Goal: Navigation & Orientation: Find specific page/section

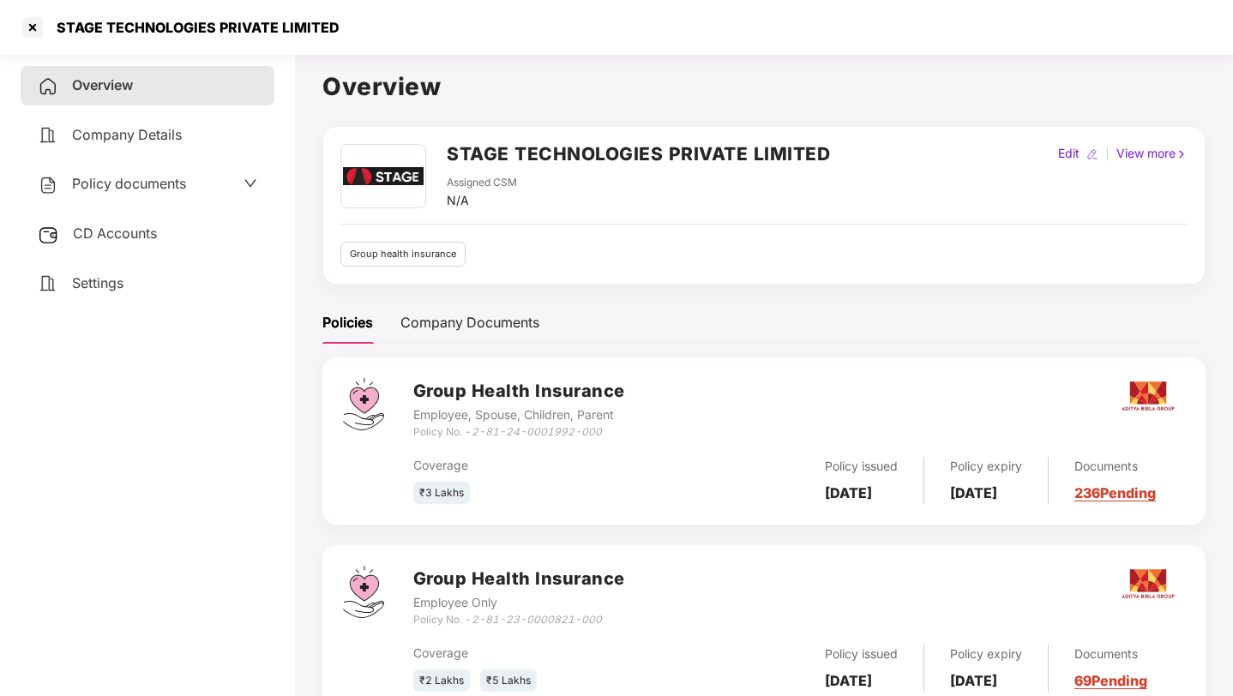
scroll to position [62, 0]
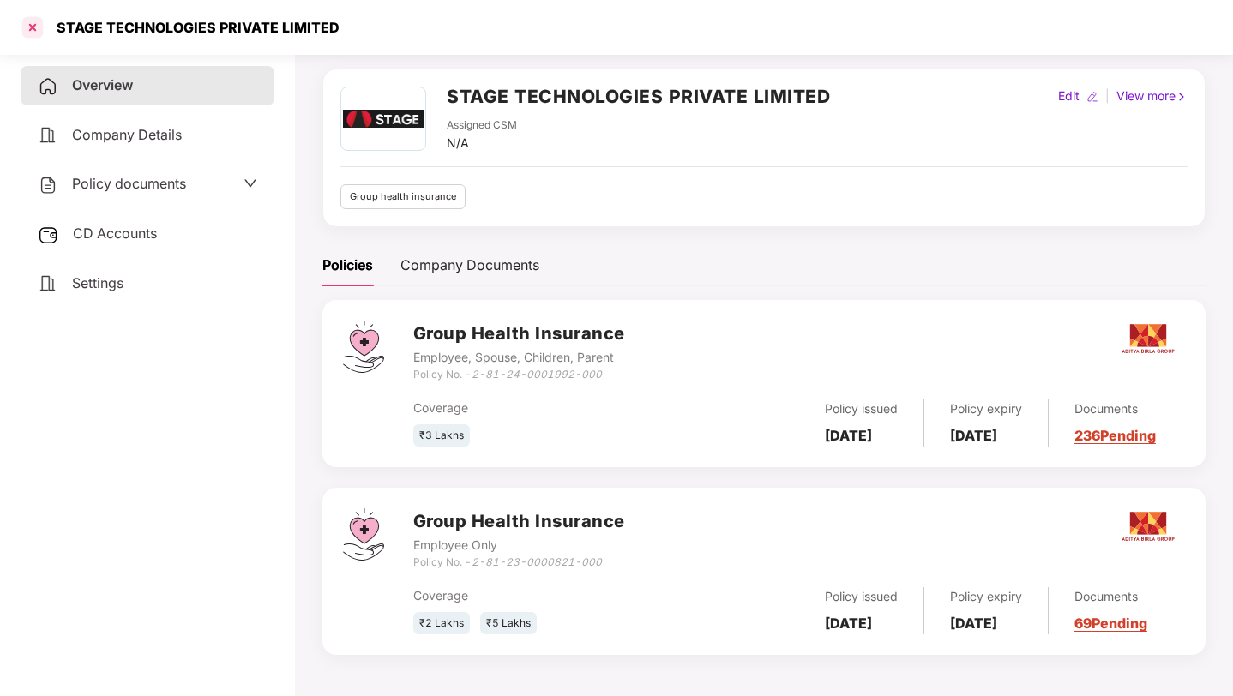
click at [31, 26] on div at bounding box center [32, 27] width 27 height 27
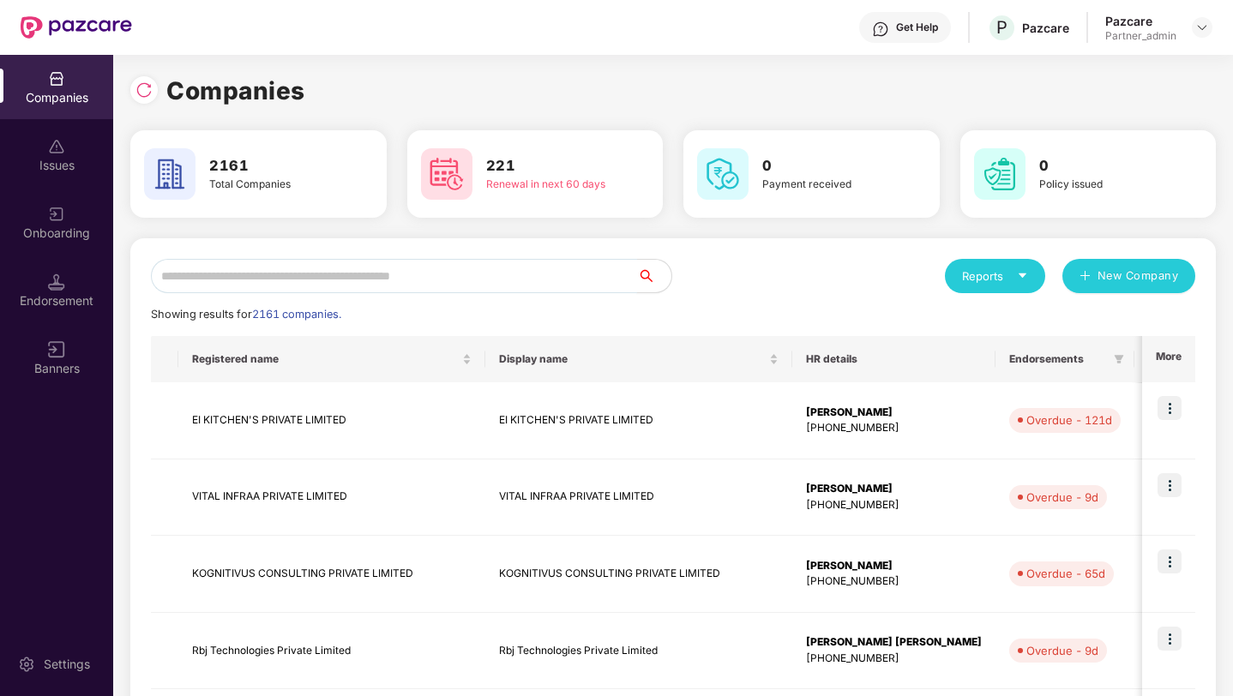
click at [309, 268] on input "text" at bounding box center [394, 276] width 486 height 34
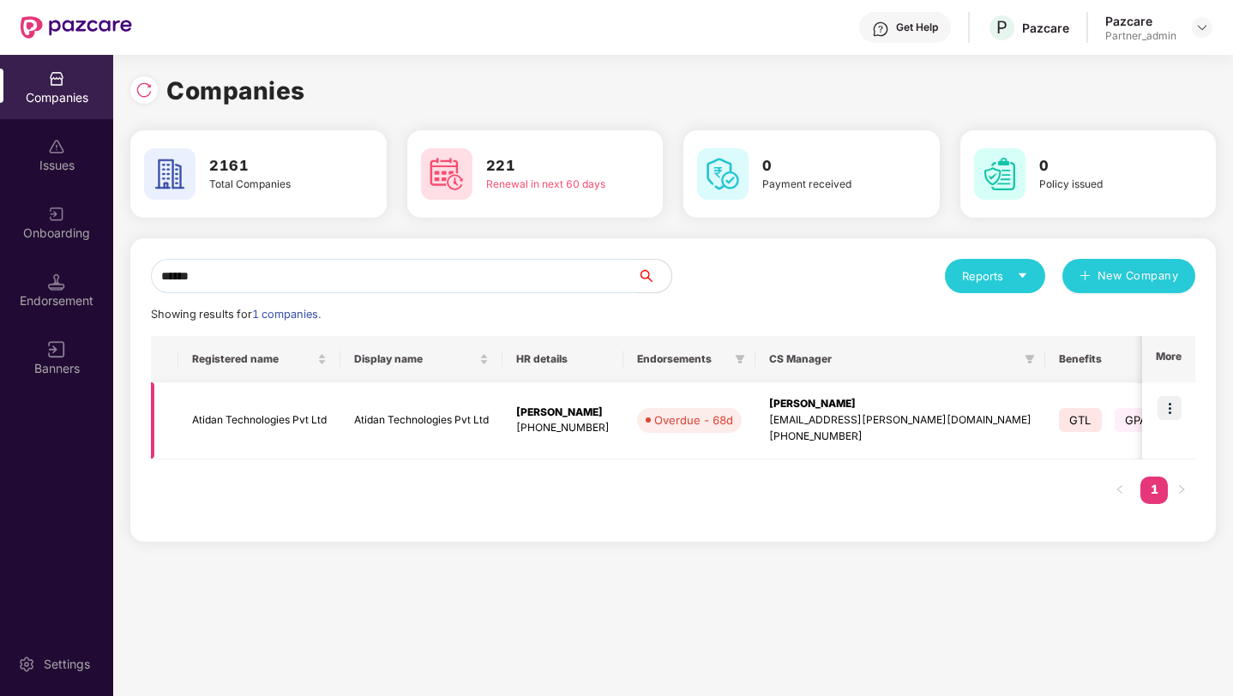
type input "******"
click at [1176, 400] on img at bounding box center [1169, 408] width 24 height 24
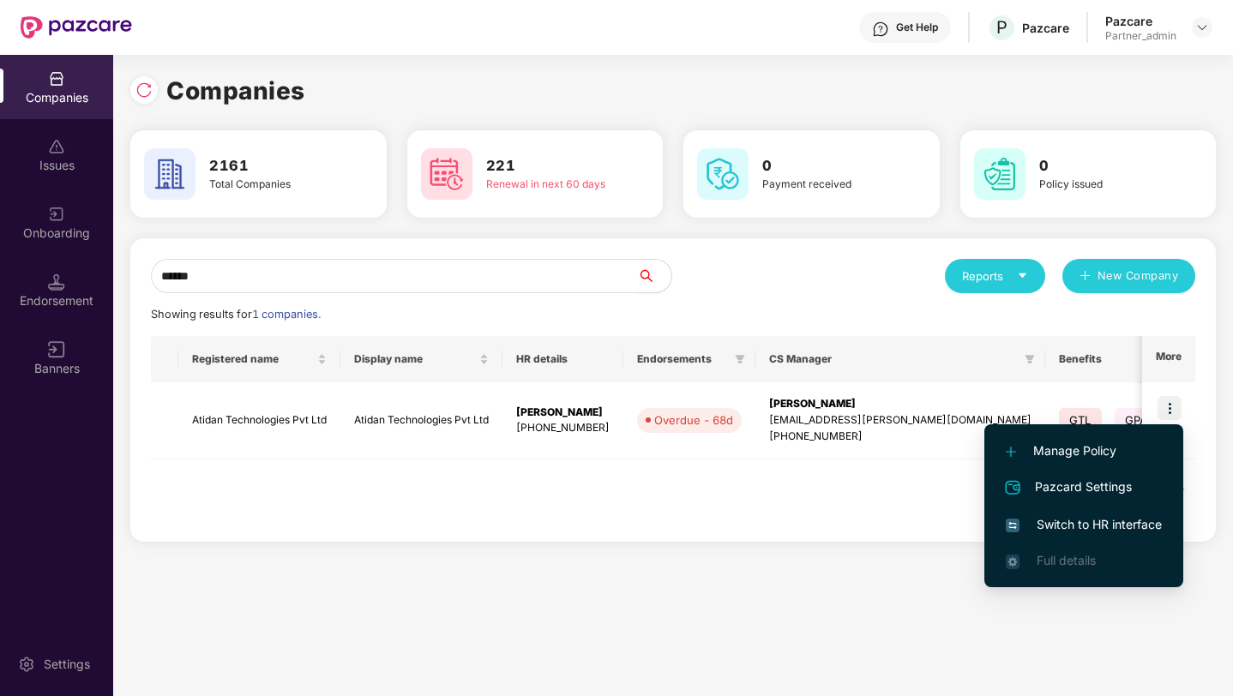
click at [1086, 529] on span "Switch to HR interface" at bounding box center [1084, 524] width 156 height 19
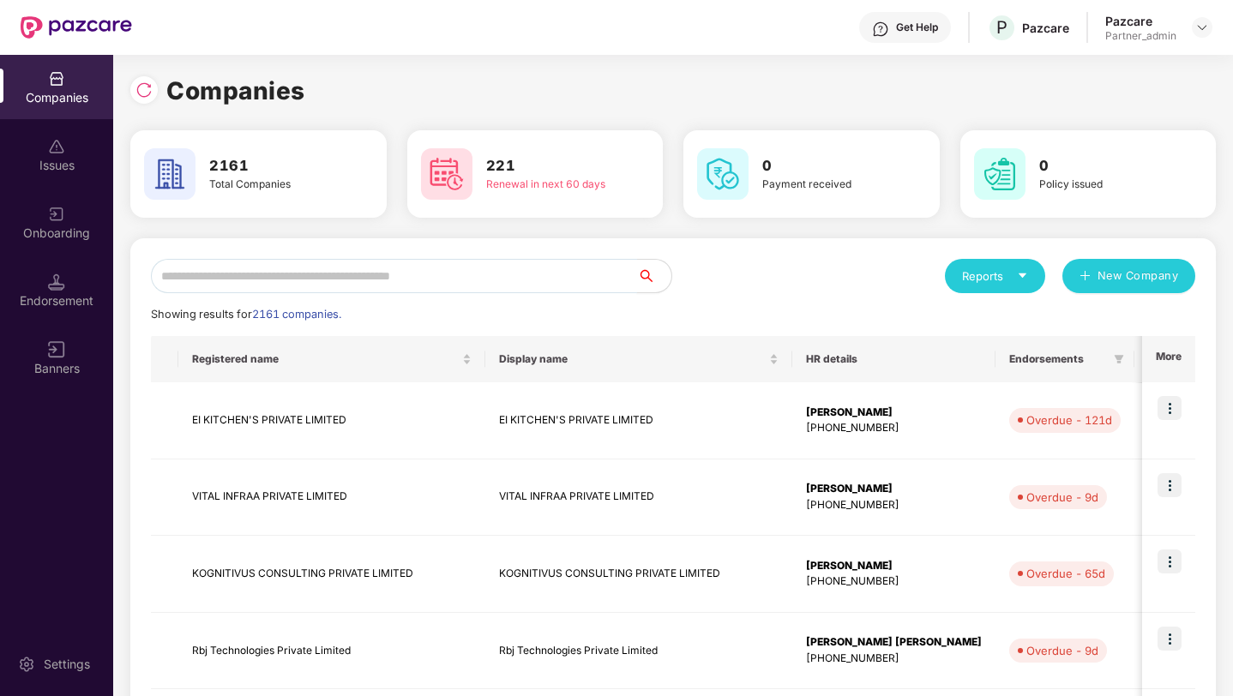
click at [372, 277] on input "text" at bounding box center [394, 276] width 486 height 34
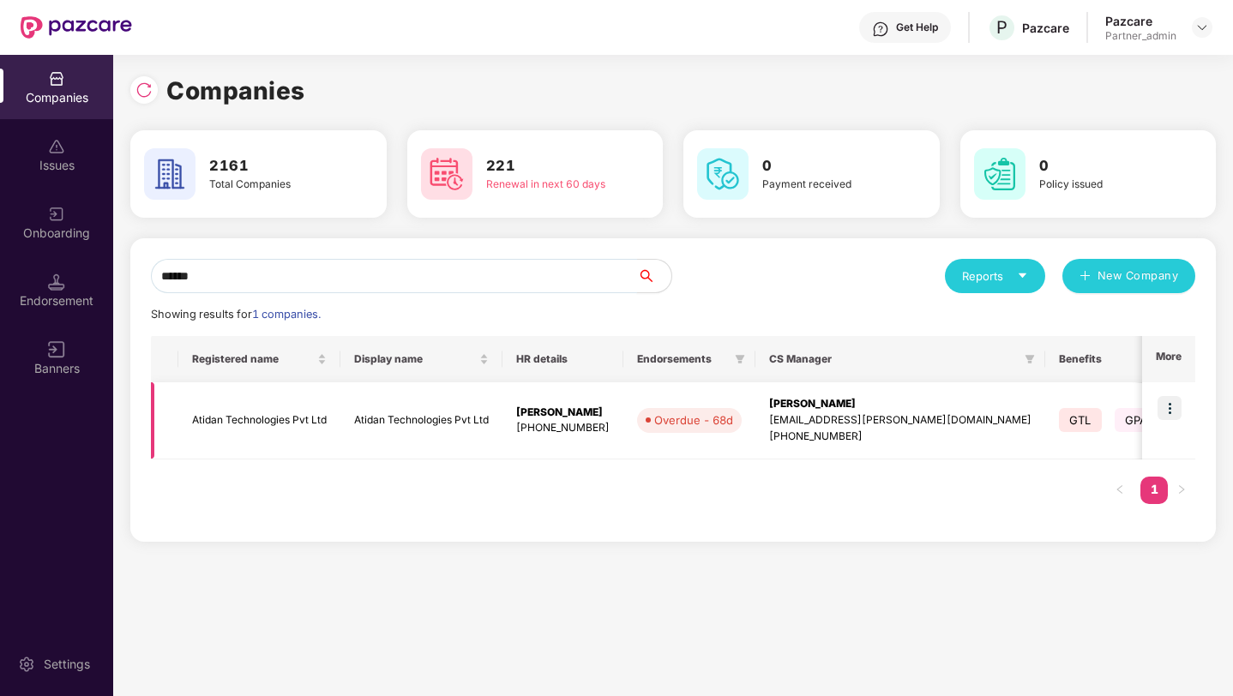
type input "******"
click at [1181, 411] on img at bounding box center [1169, 408] width 24 height 24
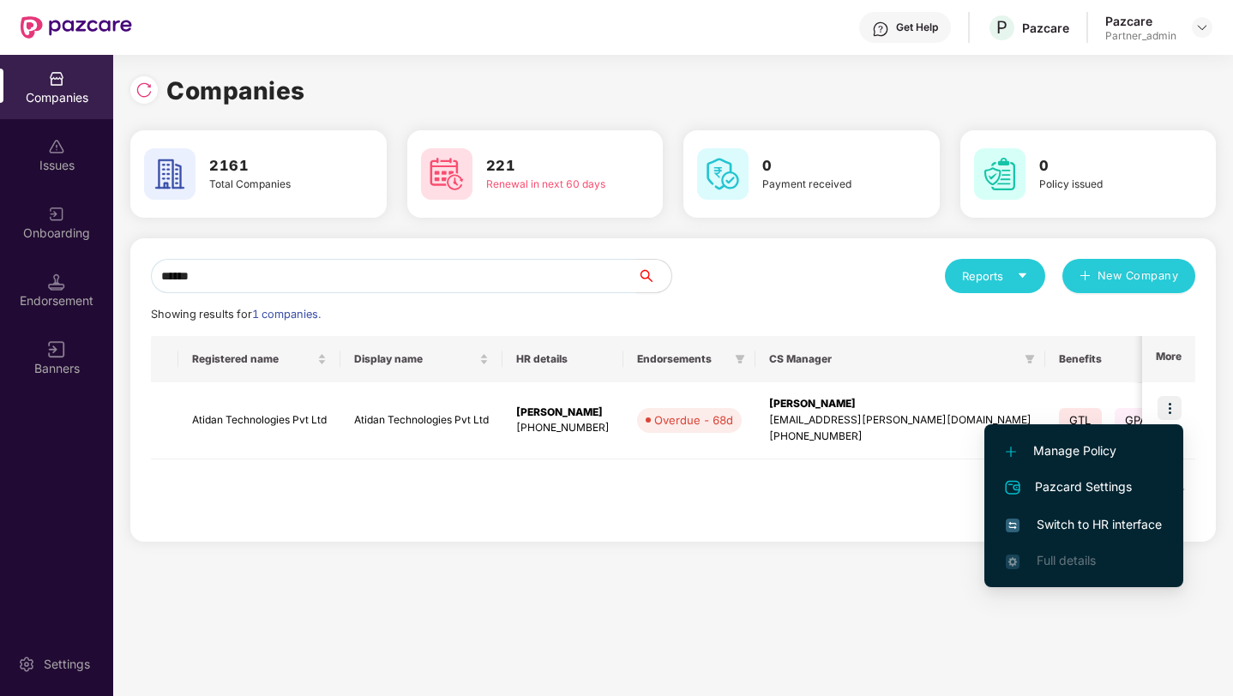
click at [1103, 533] on span "Switch to HR interface" at bounding box center [1084, 524] width 156 height 19
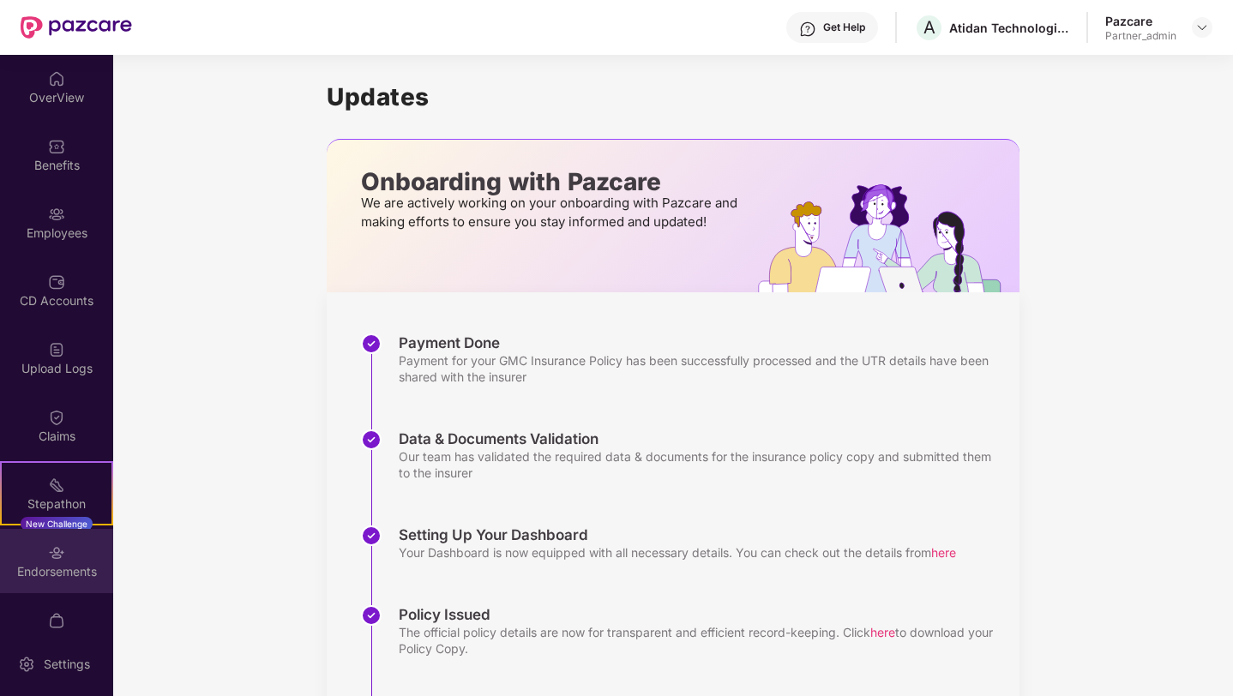
click at [58, 572] on div "Endorsements" at bounding box center [56, 571] width 113 height 17
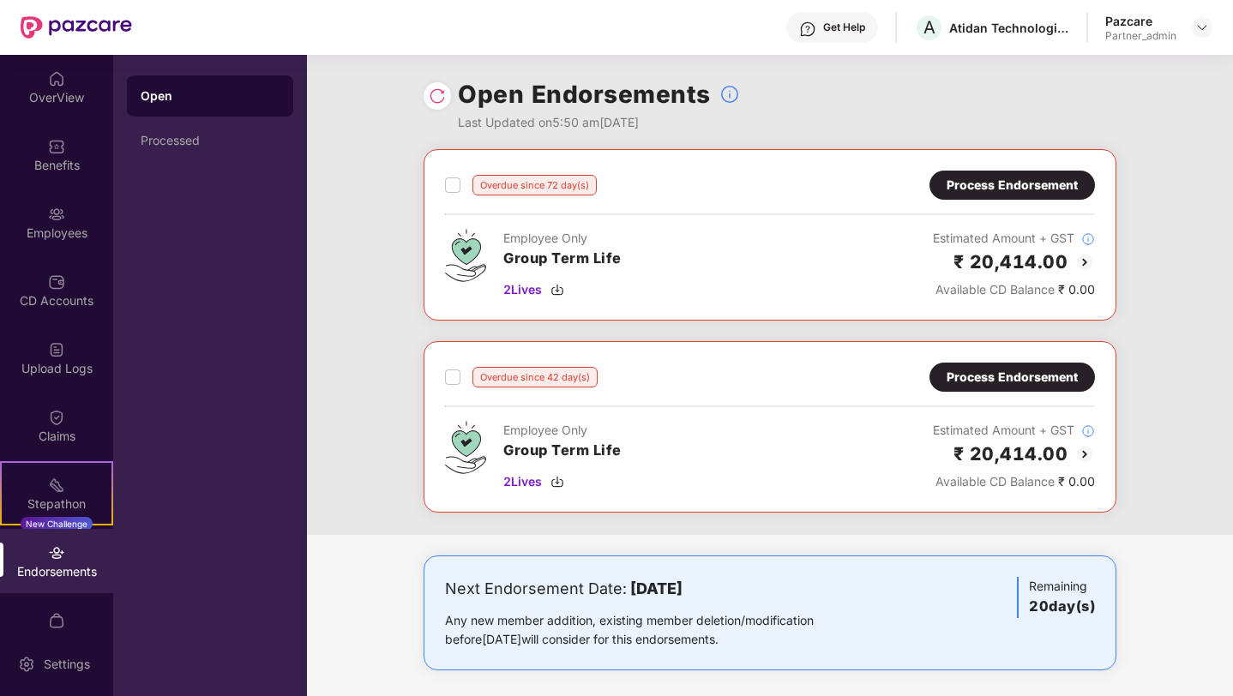
scroll to position [9, 0]
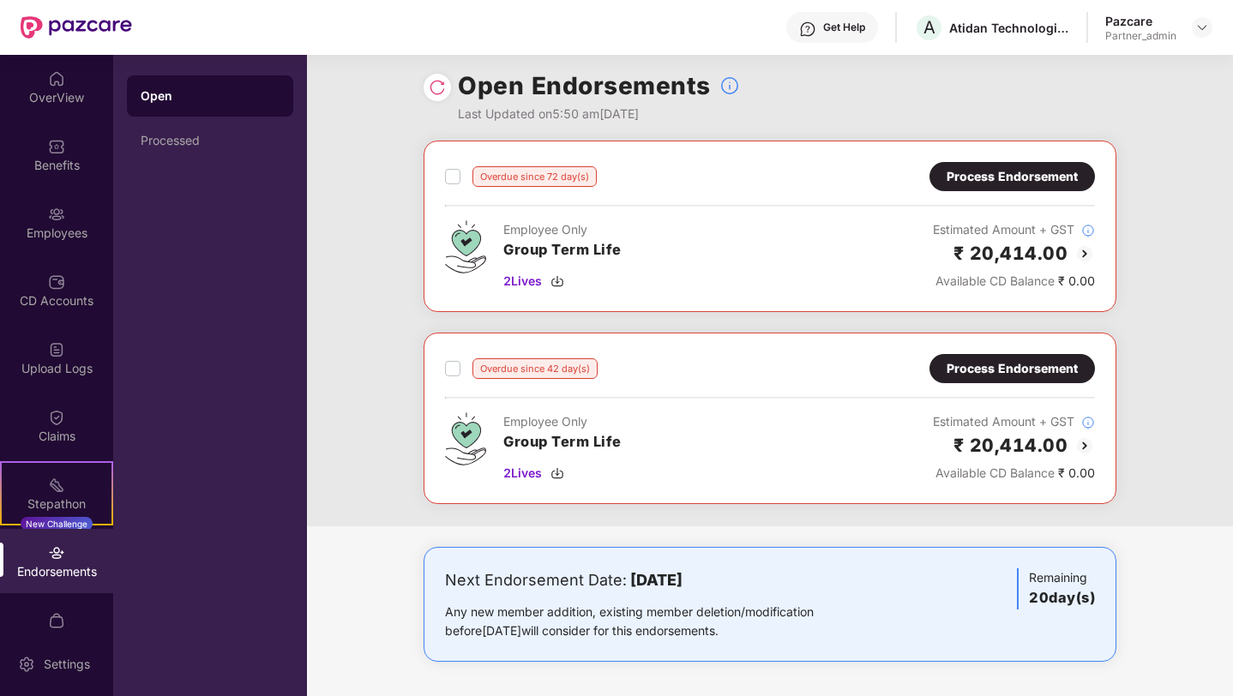
click at [818, 25] on div "Get Help" at bounding box center [832, 27] width 92 height 31
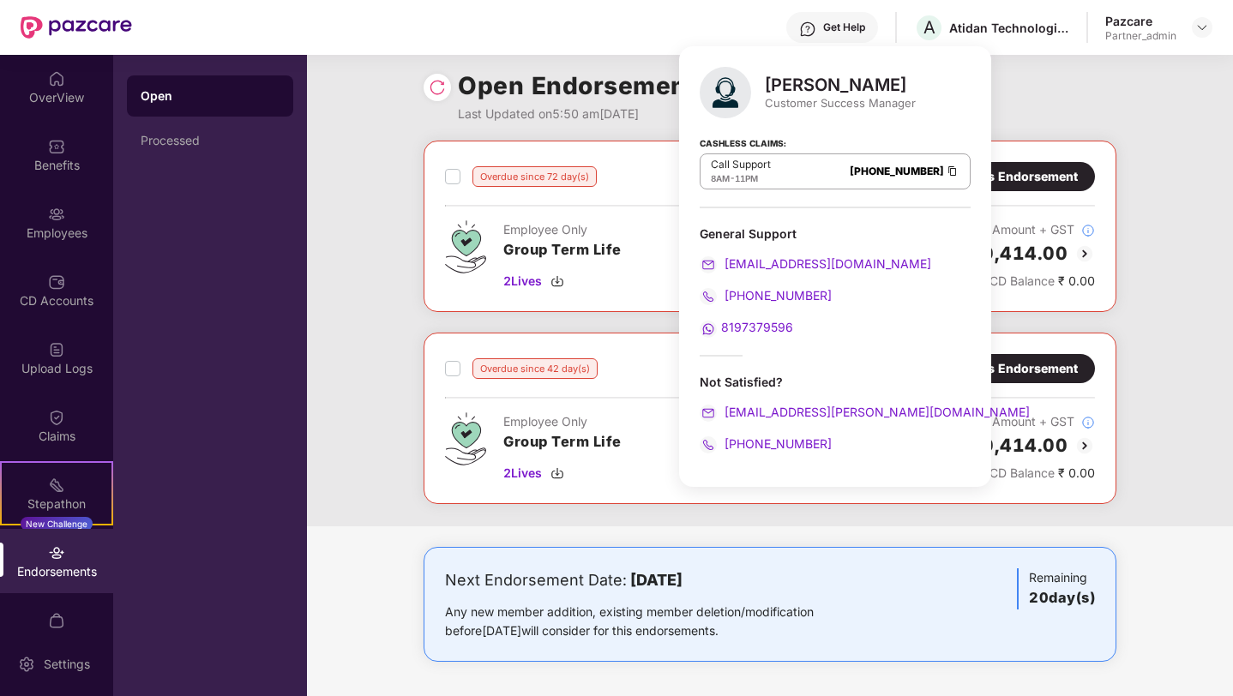
click at [680, 17] on div "Get Help A Atidan Technologies Pvt Ltd Pazcare Partner_admin" at bounding box center [672, 27] width 1080 height 55
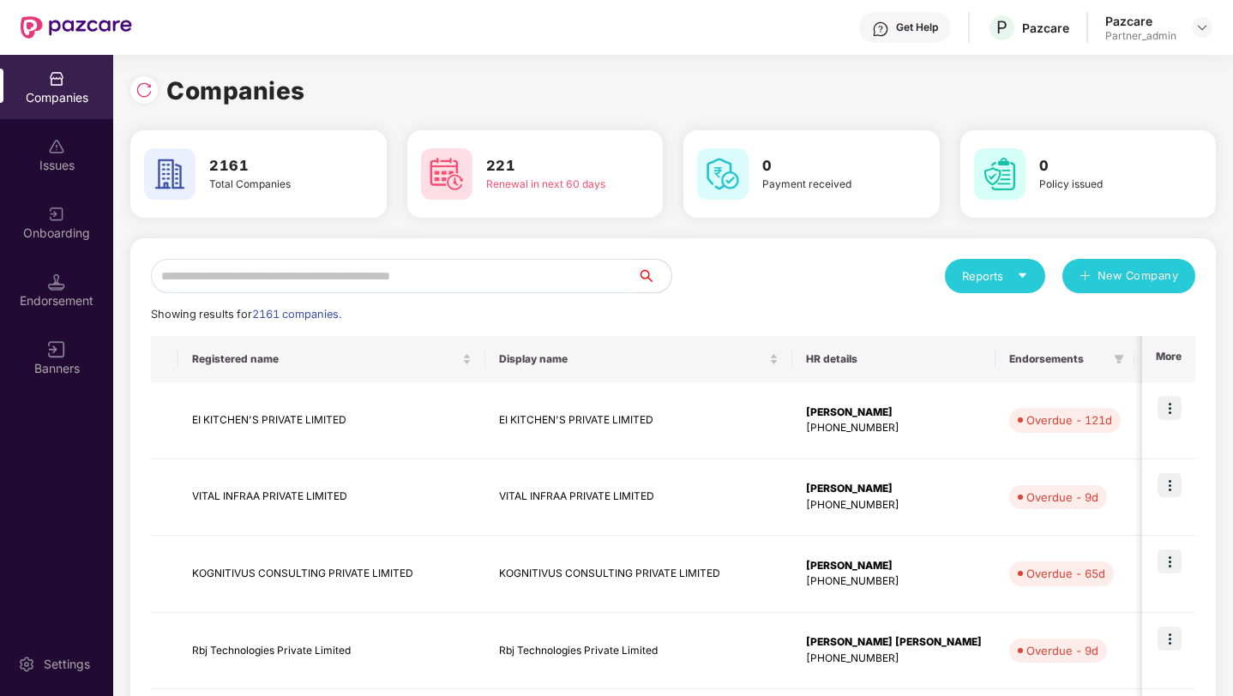
click at [382, 275] on input "text" at bounding box center [394, 276] width 486 height 34
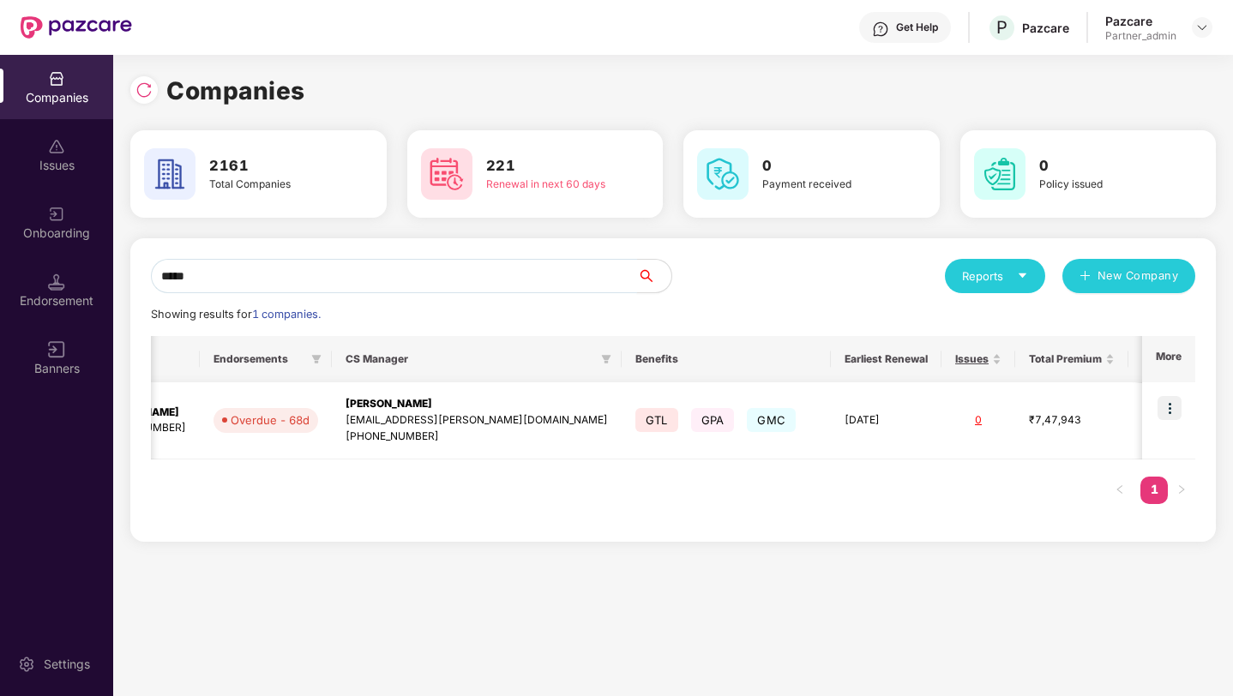
scroll to position [0, 0]
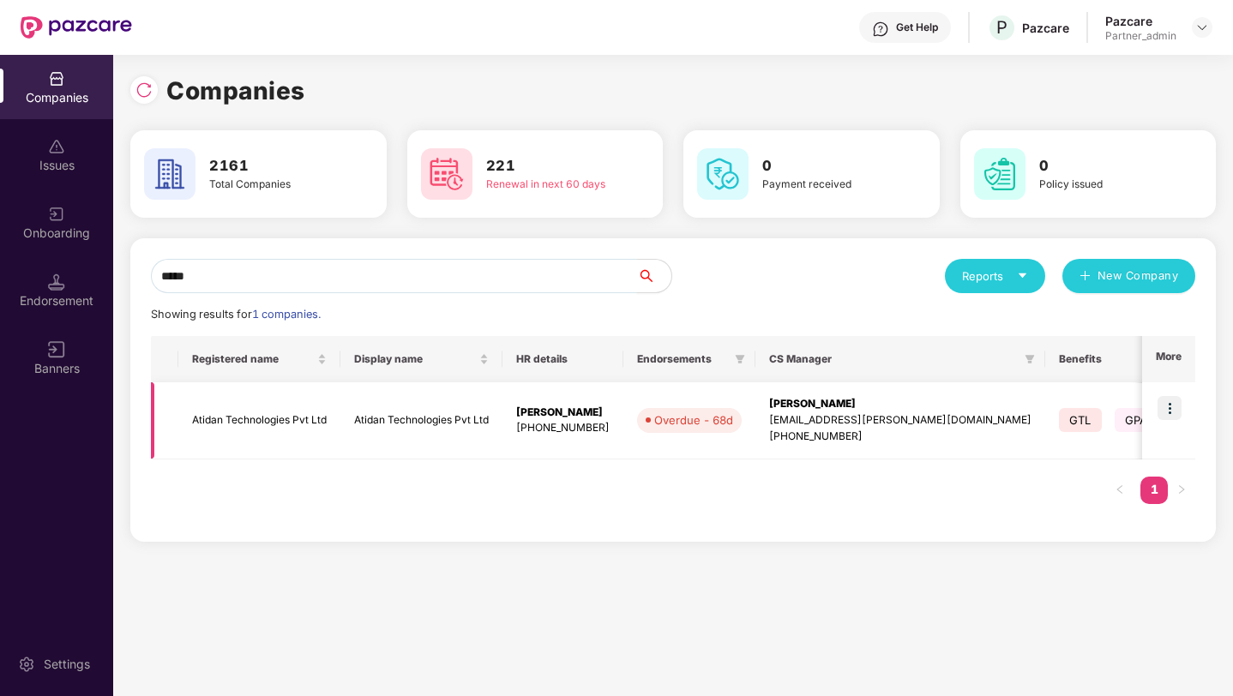
type input "*****"
click at [1170, 406] on img at bounding box center [1169, 408] width 24 height 24
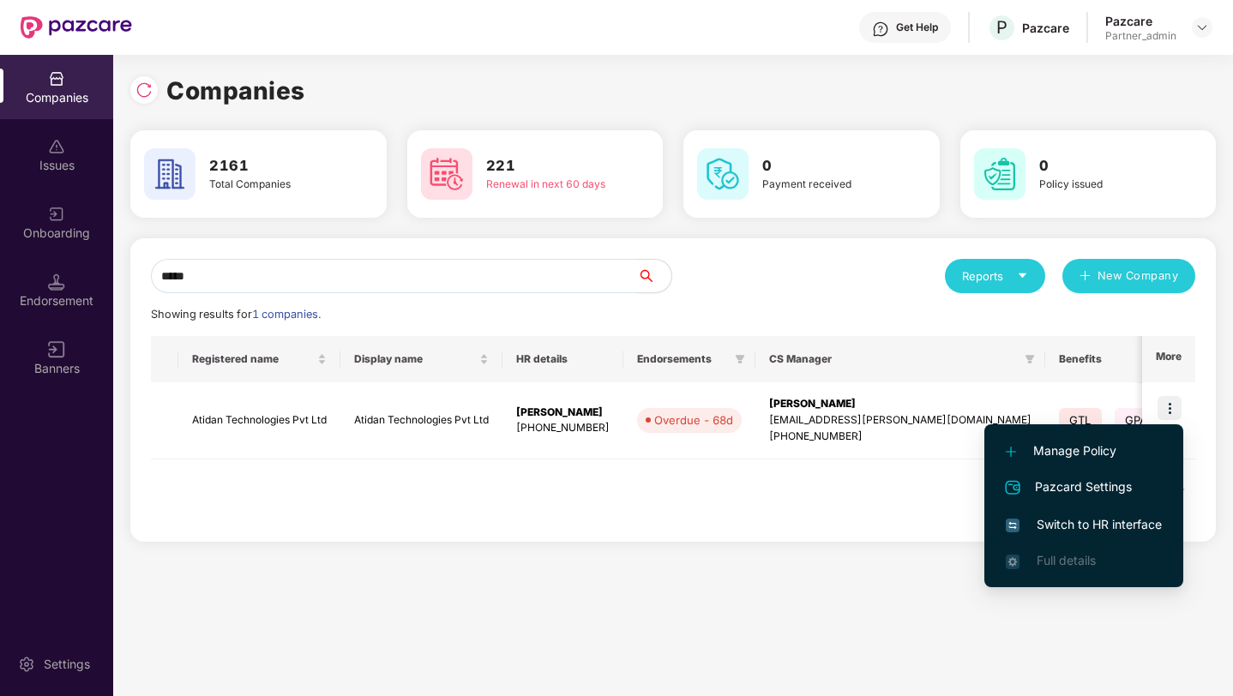
click at [1089, 526] on span "Switch to HR interface" at bounding box center [1084, 524] width 156 height 19
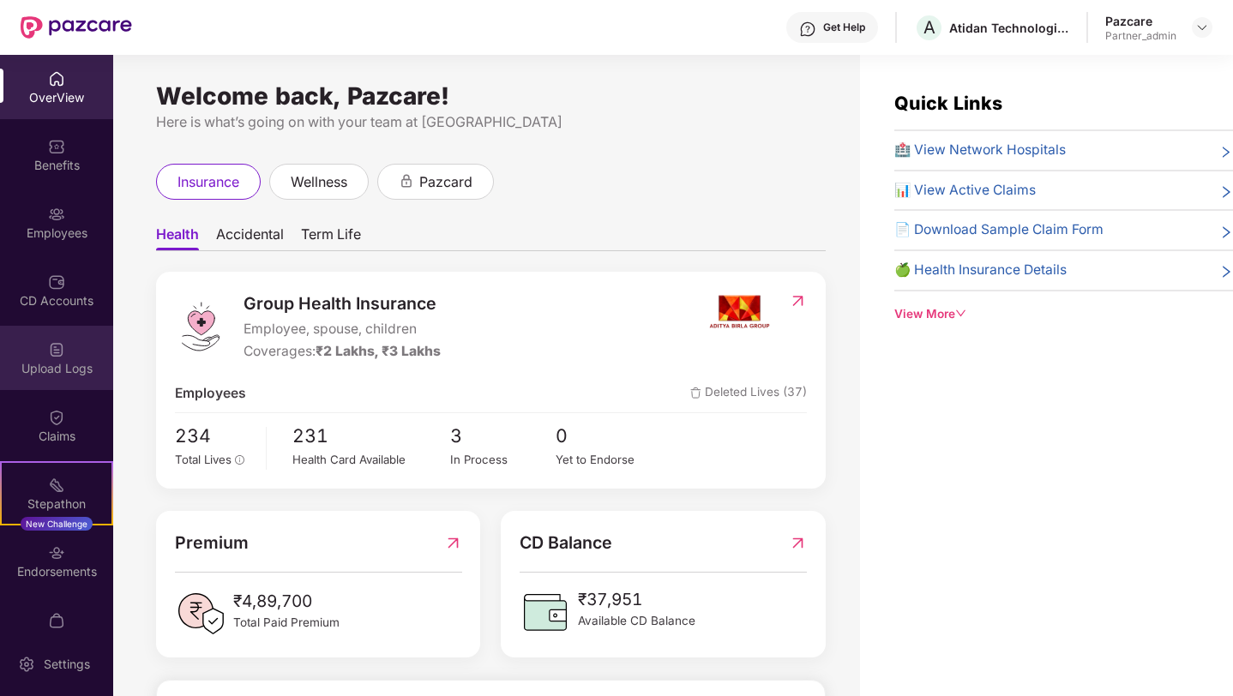
scroll to position [33, 0]
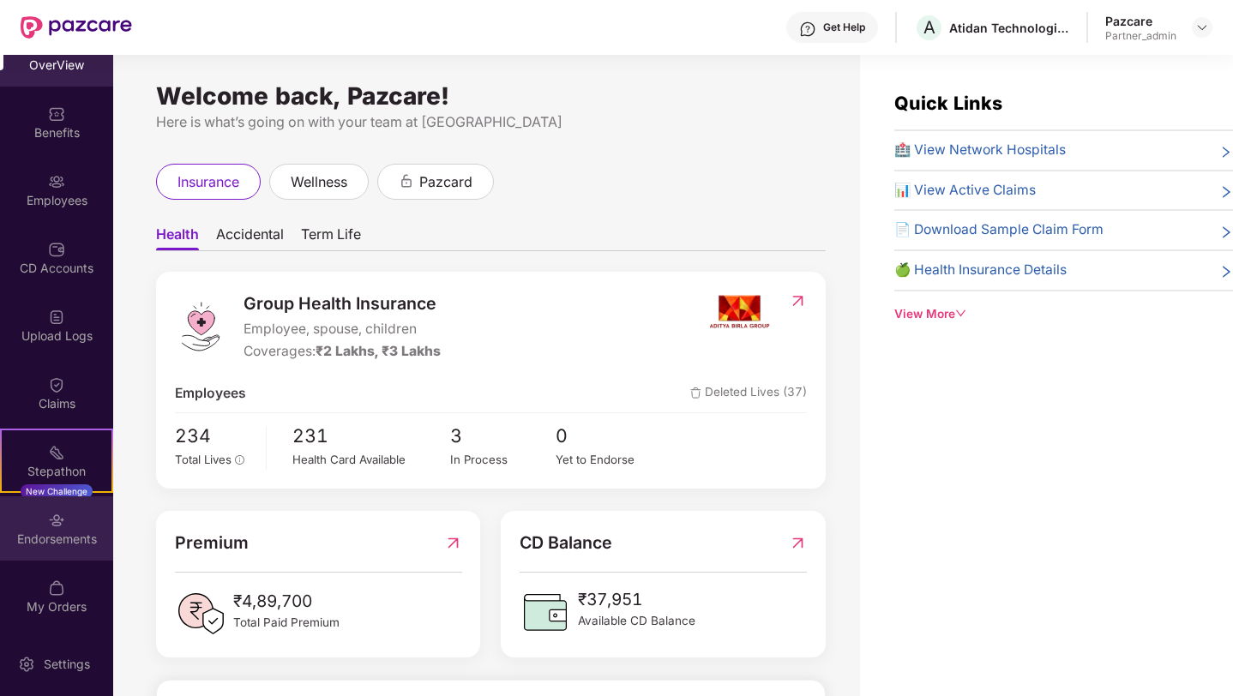
click at [51, 510] on div at bounding box center [56, 518] width 17 height 17
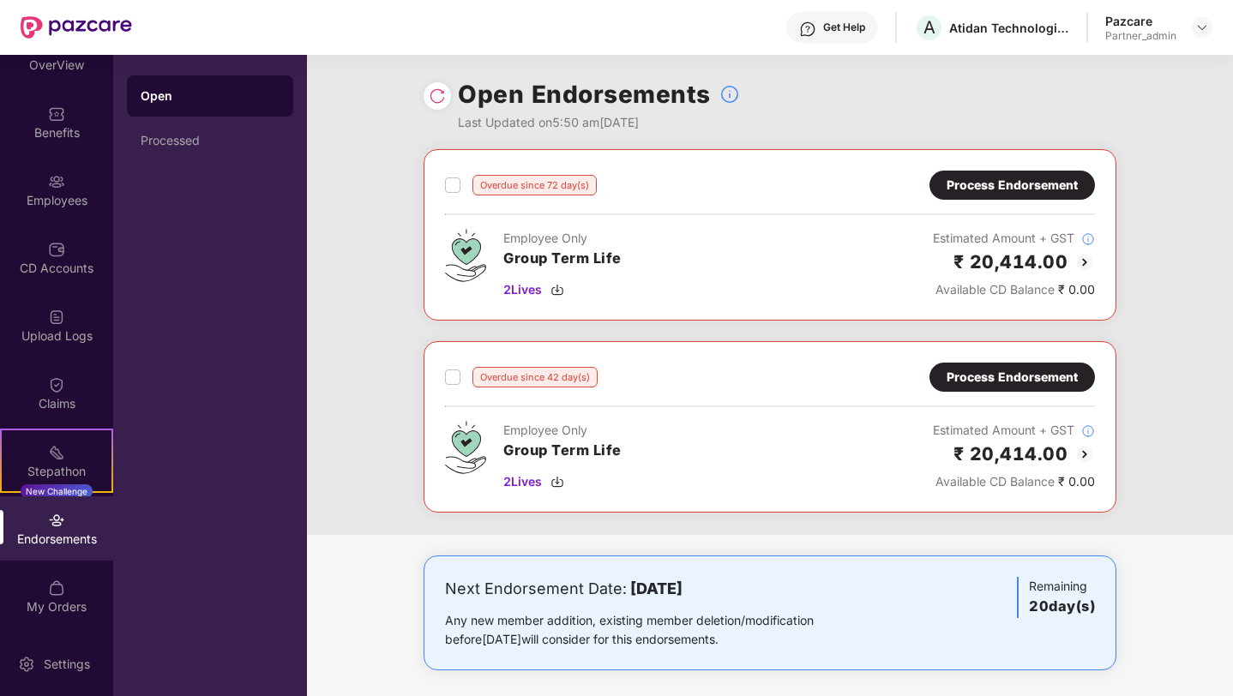
scroll to position [9, 0]
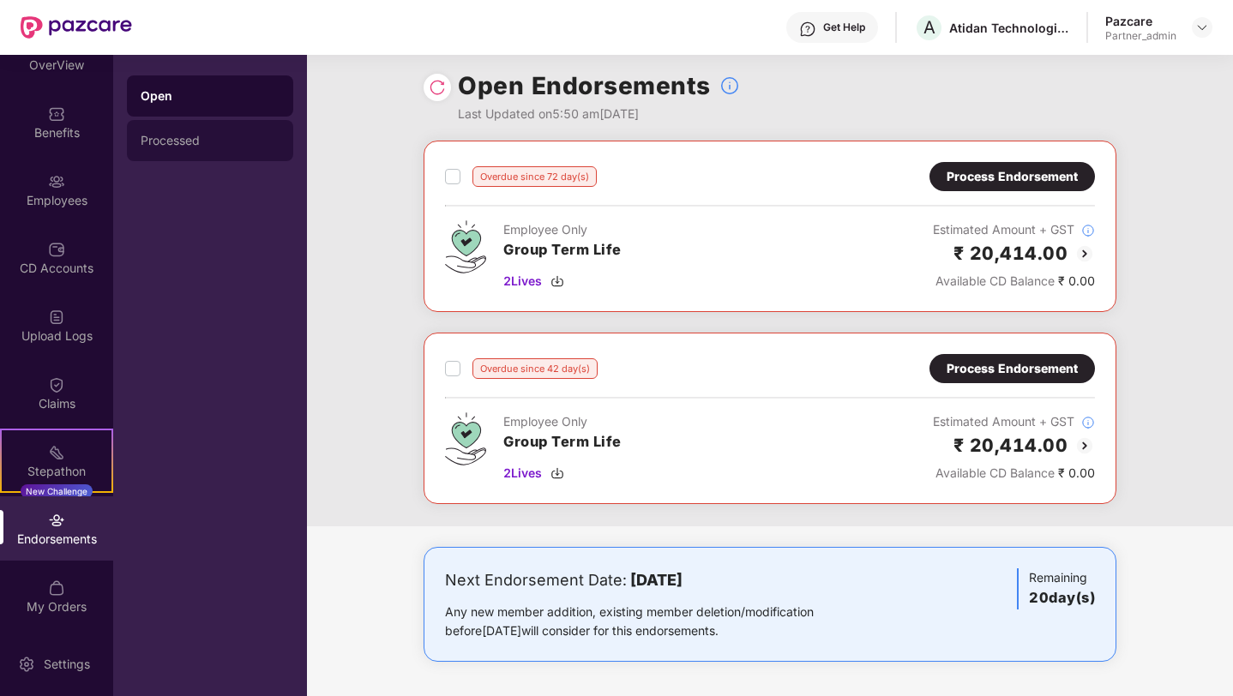
click at [200, 141] on div "Processed" at bounding box center [210, 141] width 139 height 14
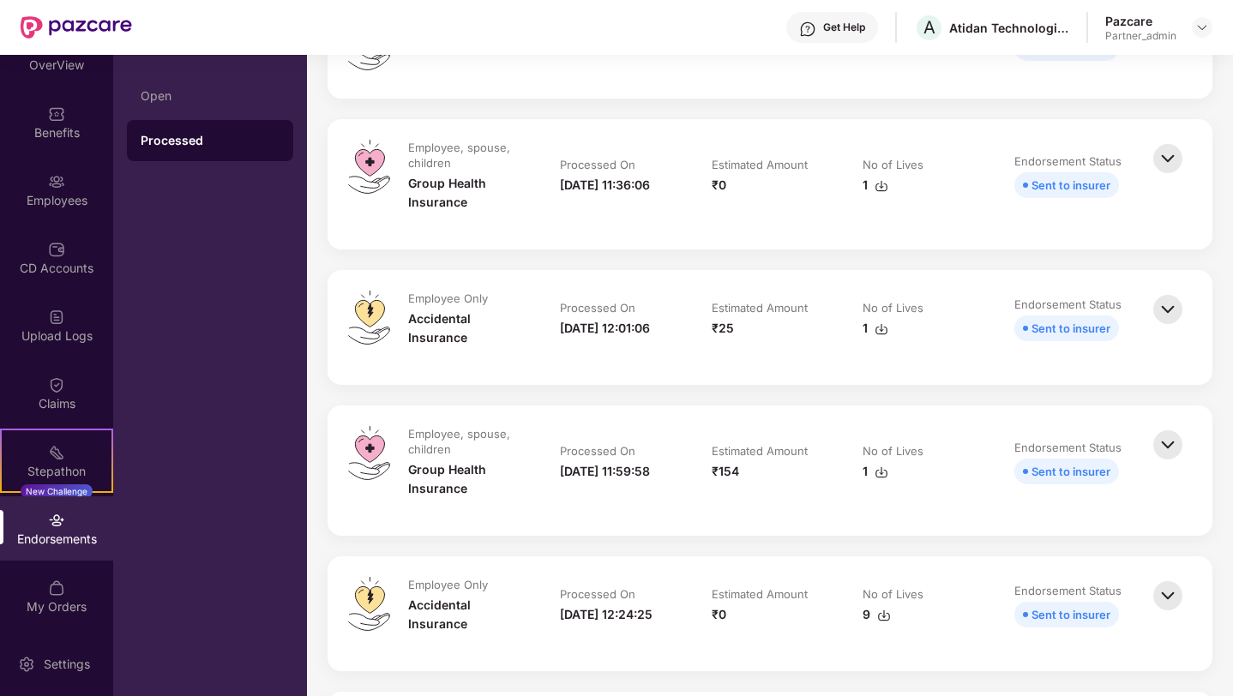
scroll to position [614, 0]
